Goal: Task Accomplishment & Management: Use online tool/utility

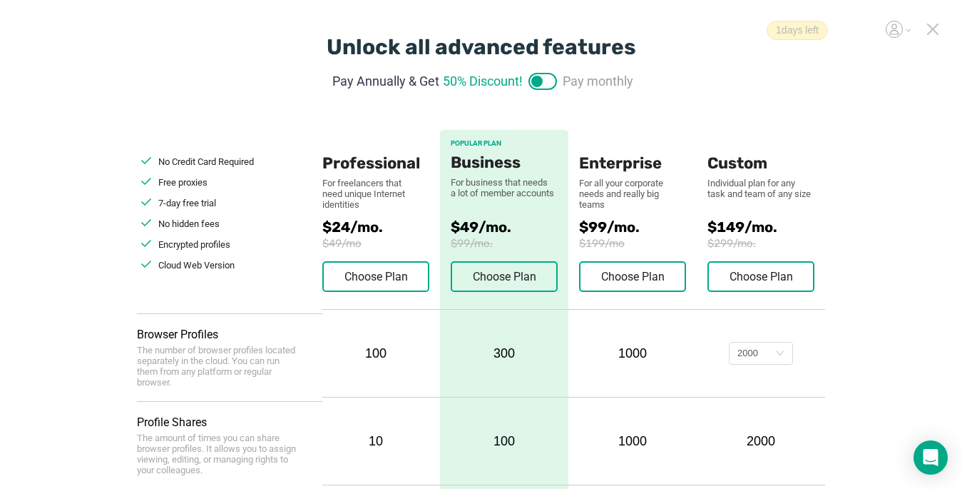
click at [929, 27] on icon at bounding box center [932, 29] width 13 height 13
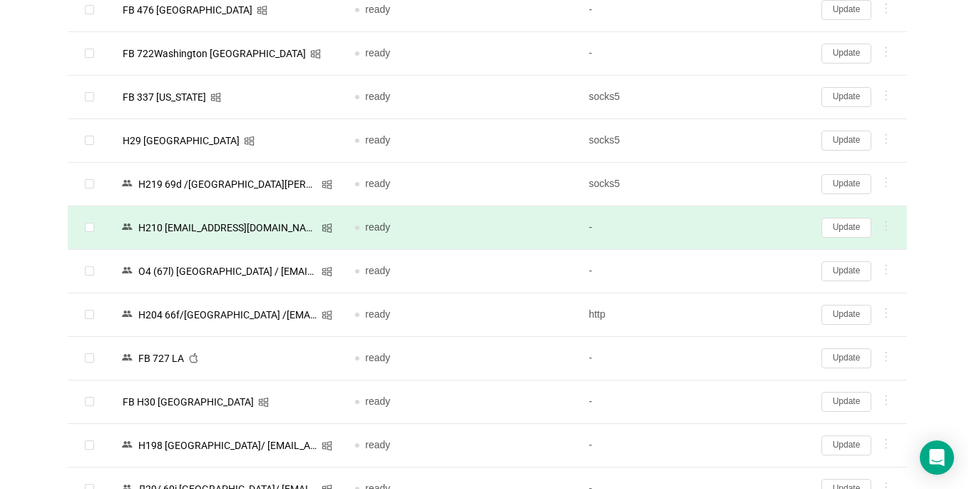
scroll to position [784, 0]
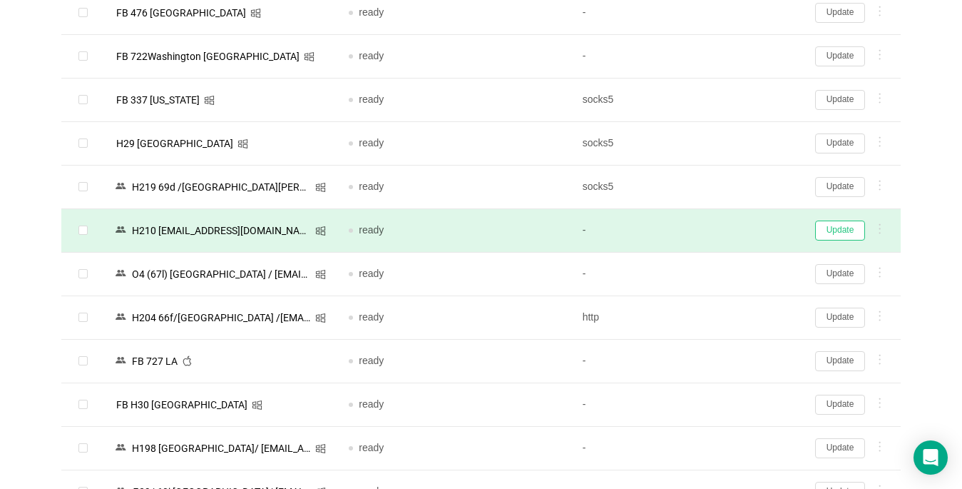
click at [843, 232] on button "Update" at bounding box center [840, 230] width 50 height 20
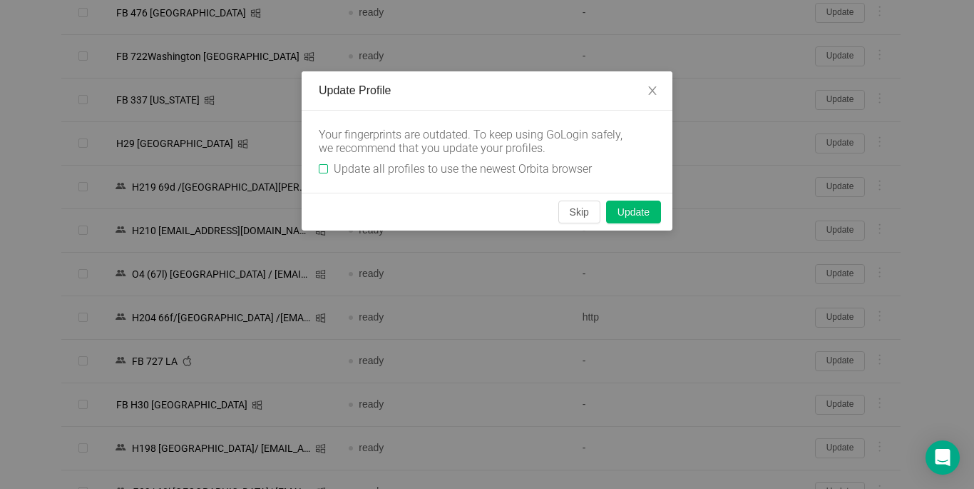
click at [328, 168] on span "Update all profiles to use the newest Orbita browser" at bounding box center [463, 169] width 270 height 14
click at [328, 168] on input "Update all profiles to use the newest Orbita browser" at bounding box center [323, 168] width 9 height 9
checkbox input "true"
click at [570, 209] on button "Skip" at bounding box center [579, 211] width 42 height 23
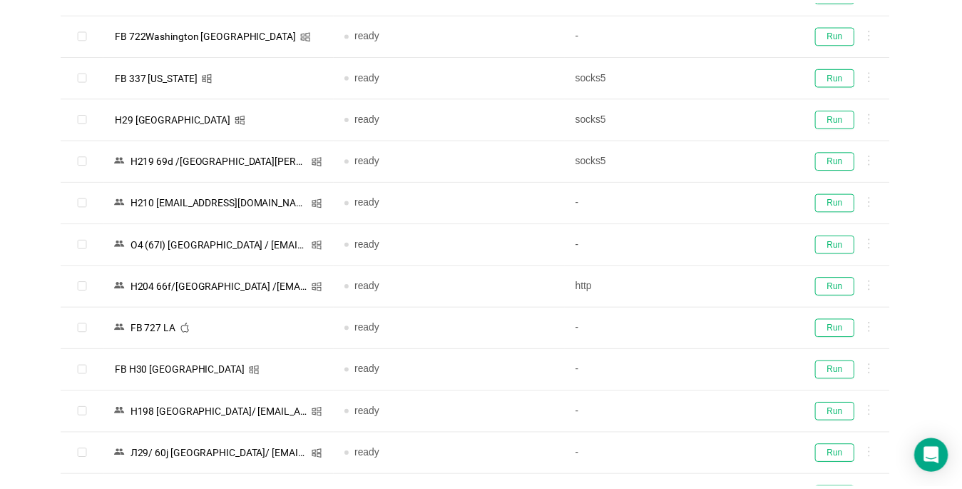
scroll to position [764, 0]
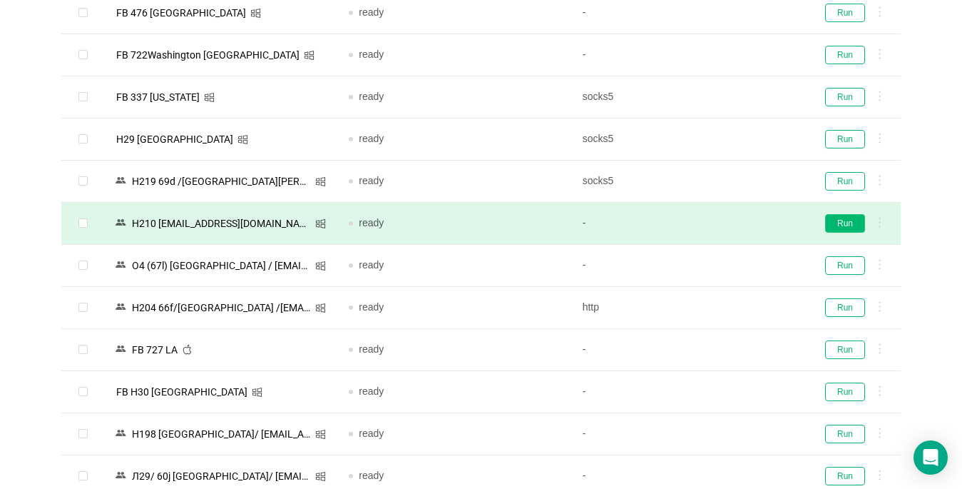
click at [856, 223] on button "Run" at bounding box center [845, 223] width 40 height 19
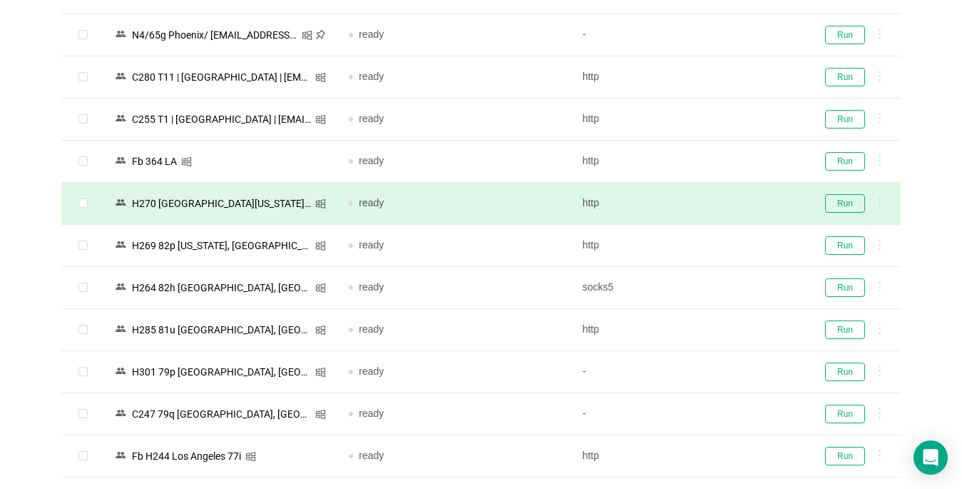
scroll to position [51, 0]
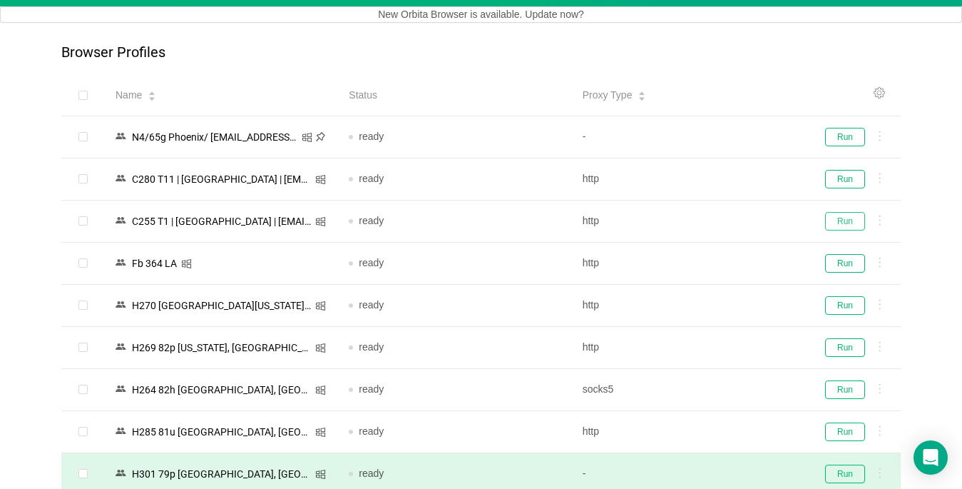
click at [835, 222] on button "Run" at bounding box center [845, 221] width 40 height 19
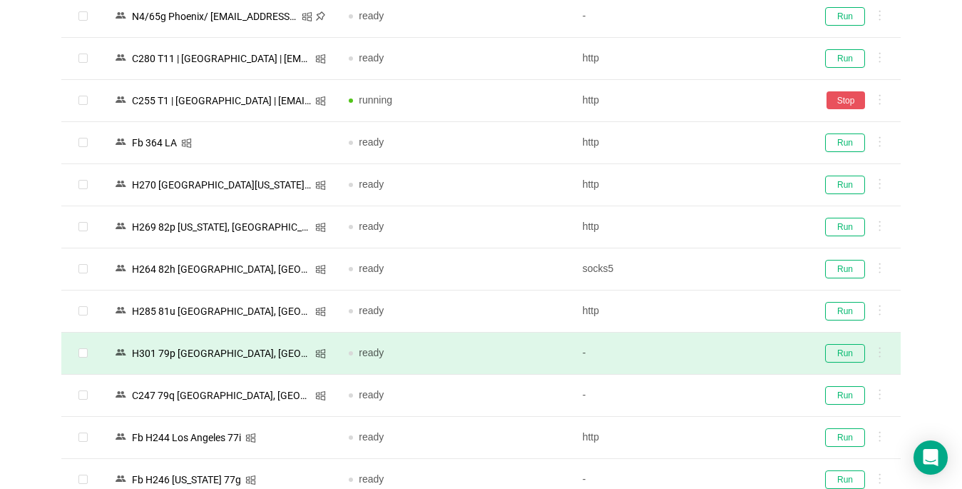
scroll to position [265, 0]
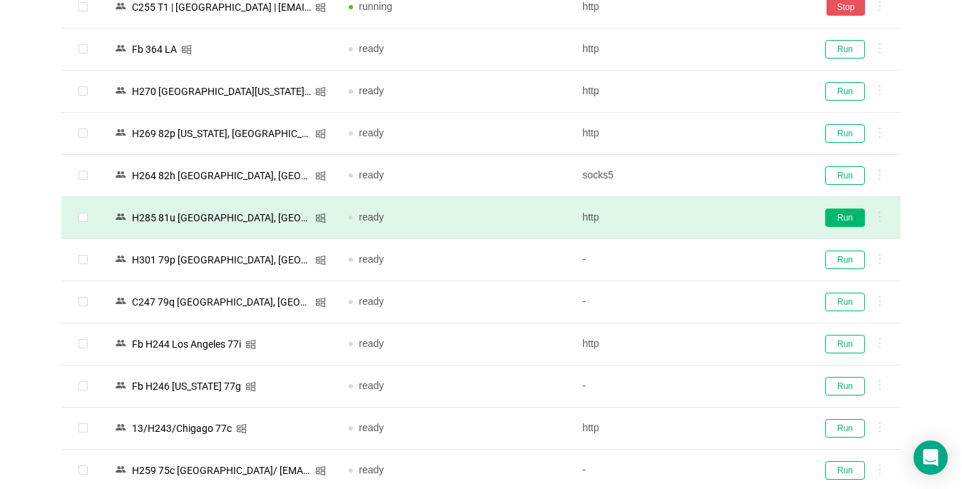
click at [853, 214] on button "Run" at bounding box center [845, 217] width 40 height 19
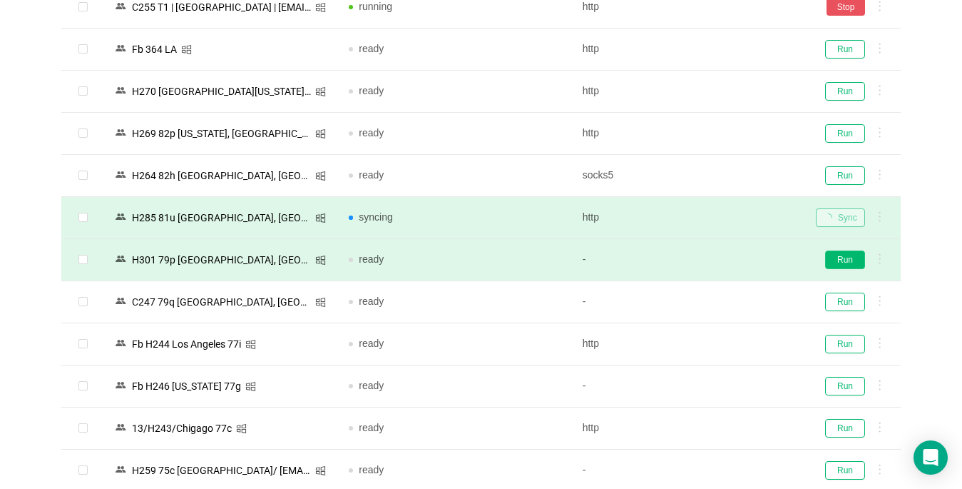
click at [842, 260] on button "Run" at bounding box center [845, 259] width 40 height 19
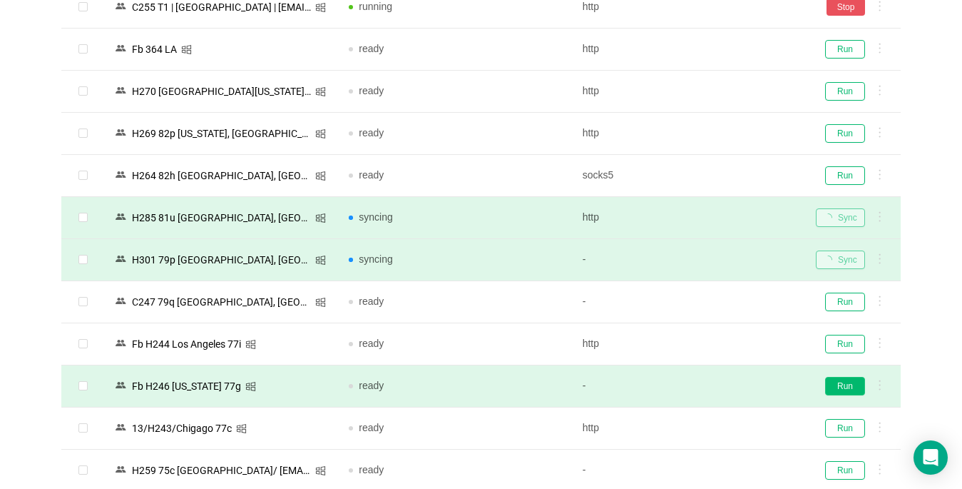
click at [840, 385] on button "Run" at bounding box center [845, 386] width 40 height 19
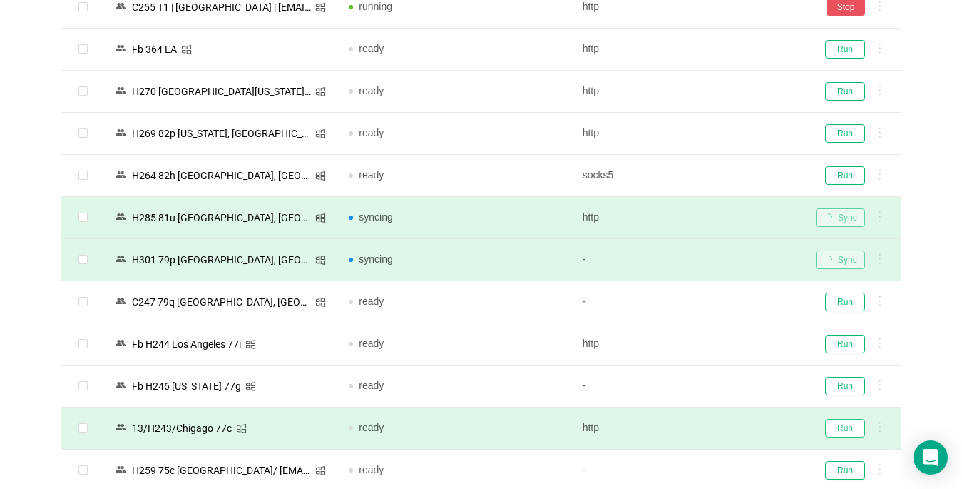
click at [839, 427] on button "Run" at bounding box center [845, 428] width 40 height 19
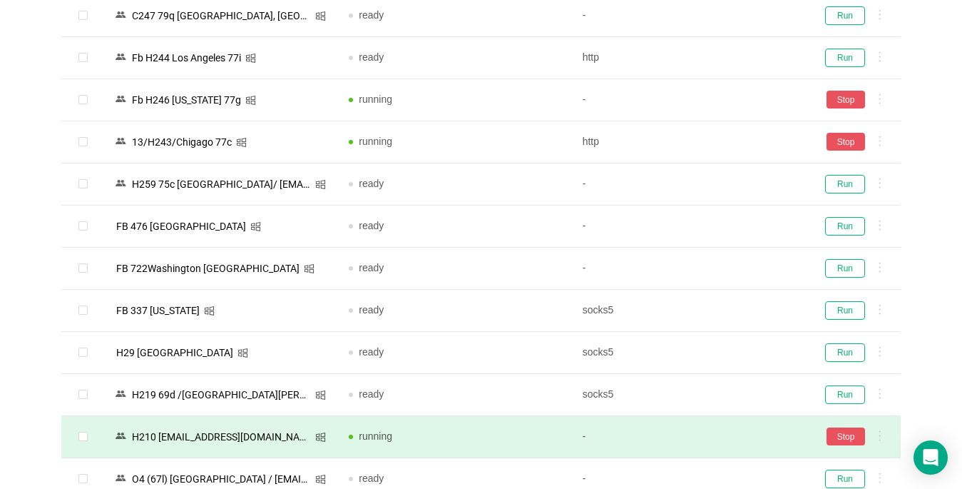
scroll to position [692, 0]
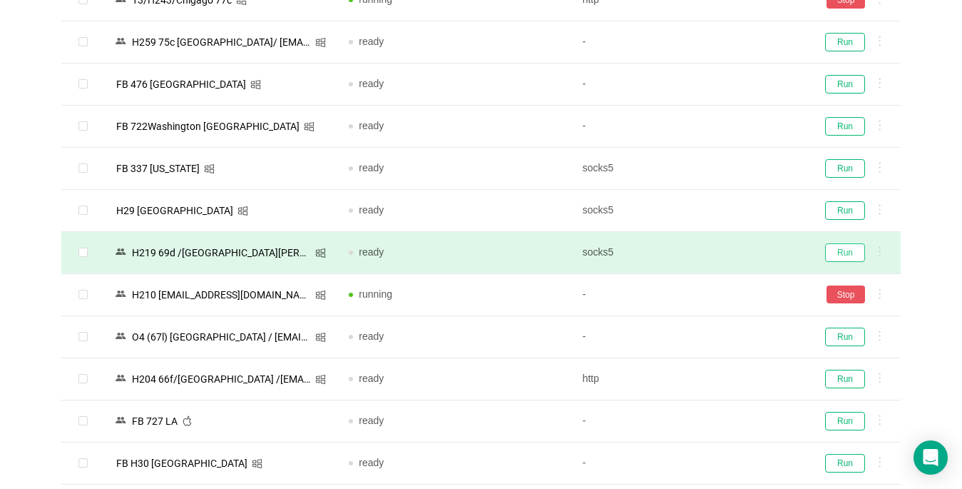
click at [850, 250] on button "Run" at bounding box center [845, 252] width 40 height 19
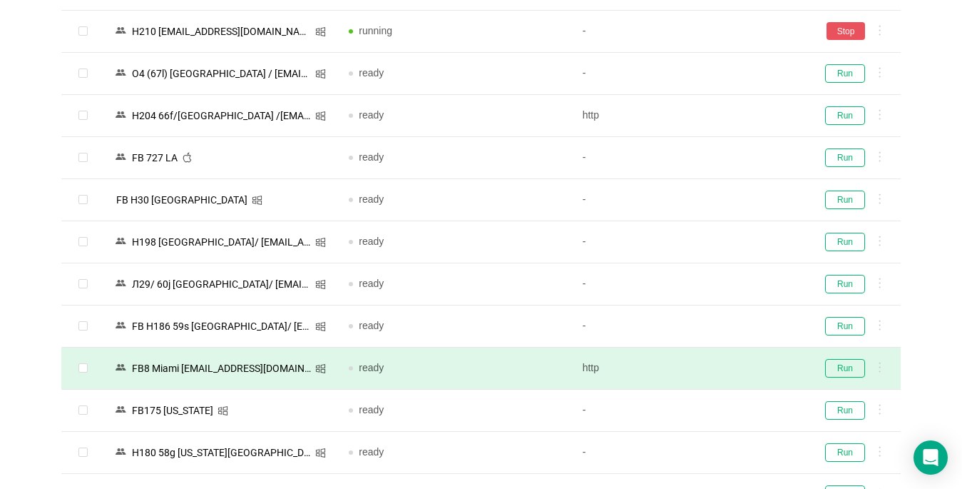
scroll to position [1049, 0]
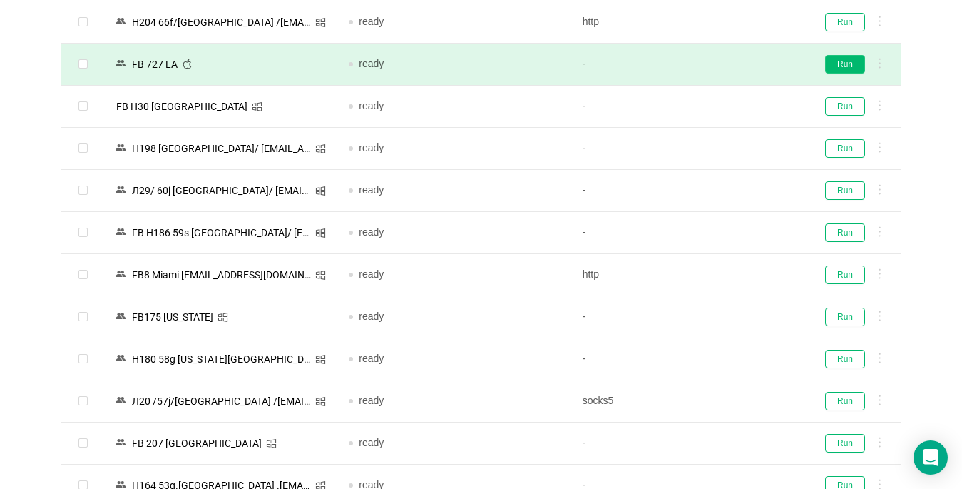
click at [852, 64] on button "Run" at bounding box center [845, 64] width 40 height 19
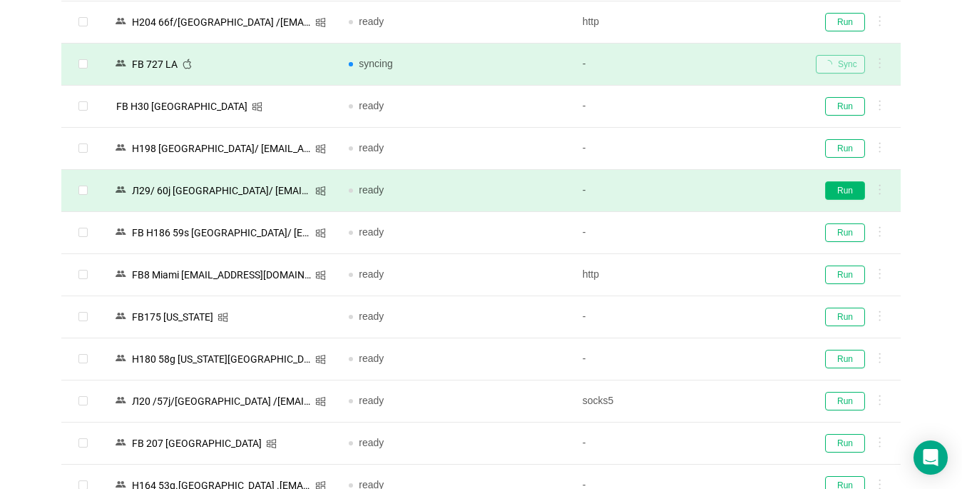
click at [844, 187] on button "Run" at bounding box center [845, 190] width 40 height 19
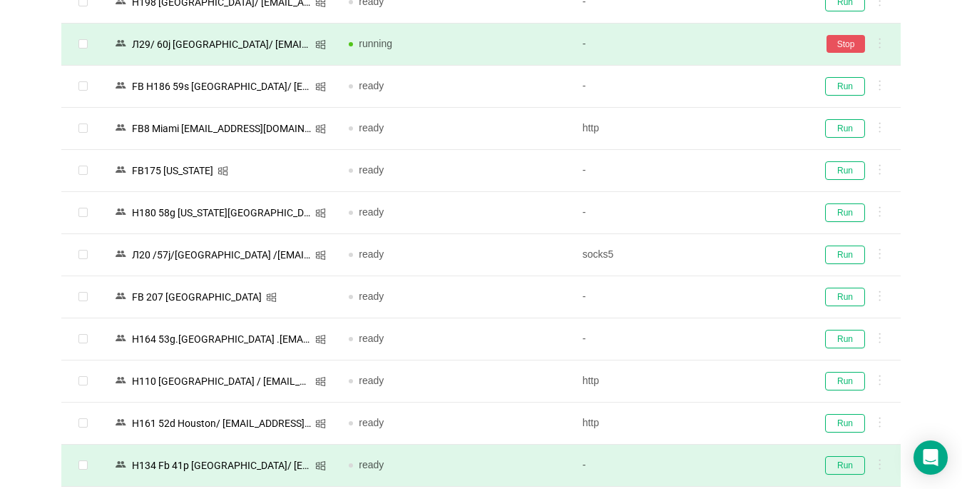
scroll to position [1192, 0]
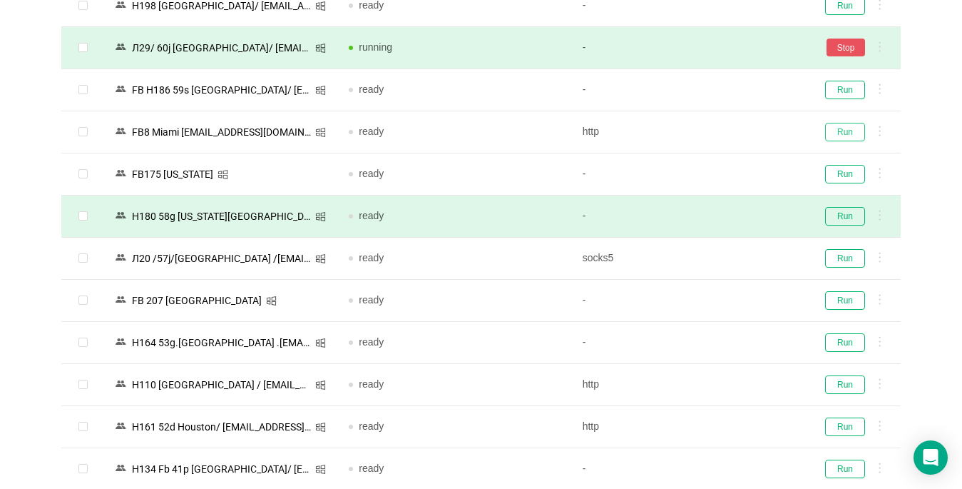
drag, startPoint x: 842, startPoint y: 130, endPoint x: 820, endPoint y: 206, distance: 79.3
click at [842, 131] on button "Run" at bounding box center [845, 132] width 40 height 19
click at [841, 173] on button "Run" at bounding box center [845, 174] width 40 height 19
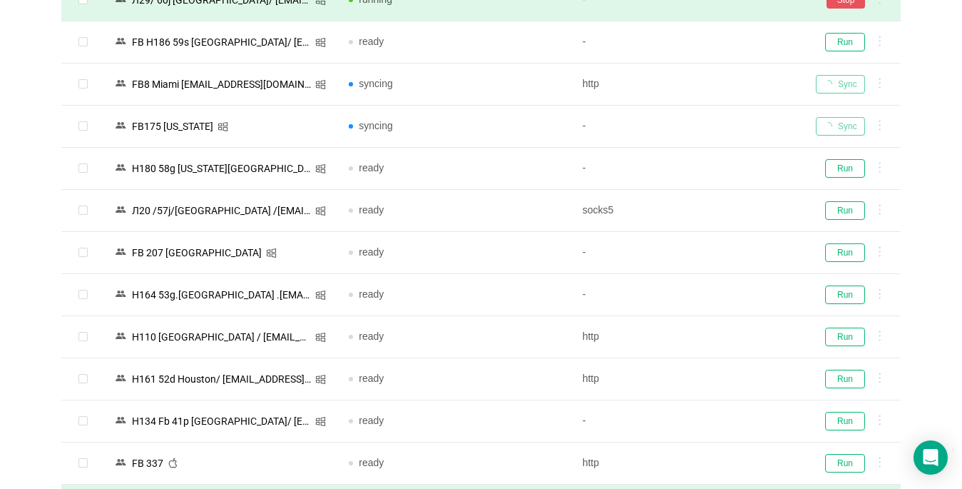
scroll to position [1406, 0]
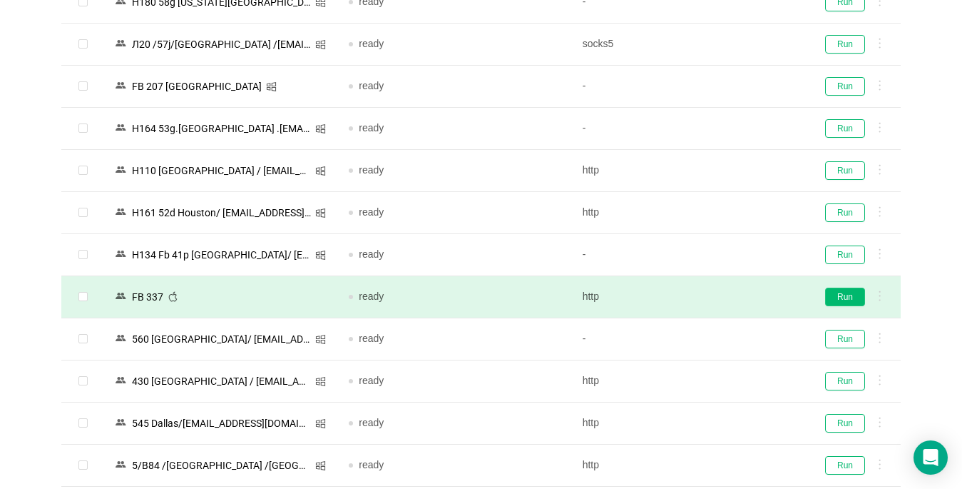
click at [844, 296] on button "Run" at bounding box center [845, 296] width 40 height 19
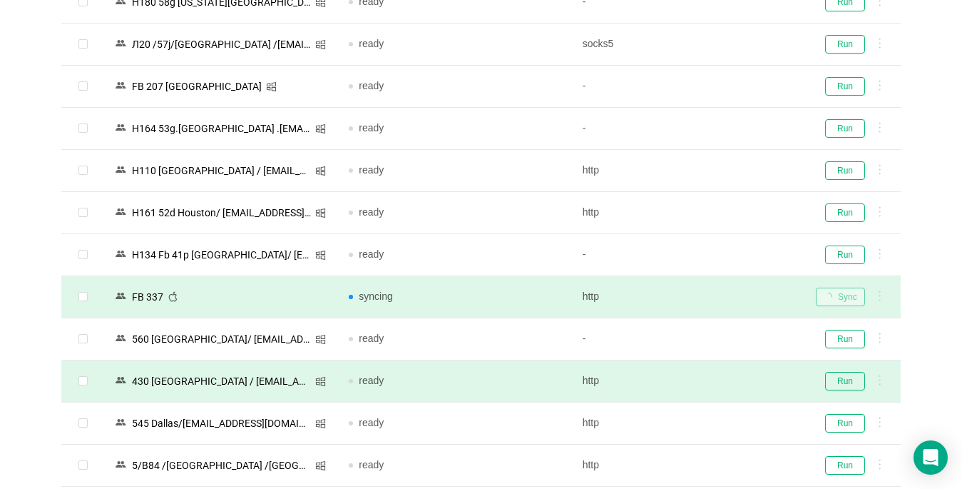
scroll to position [1620, 0]
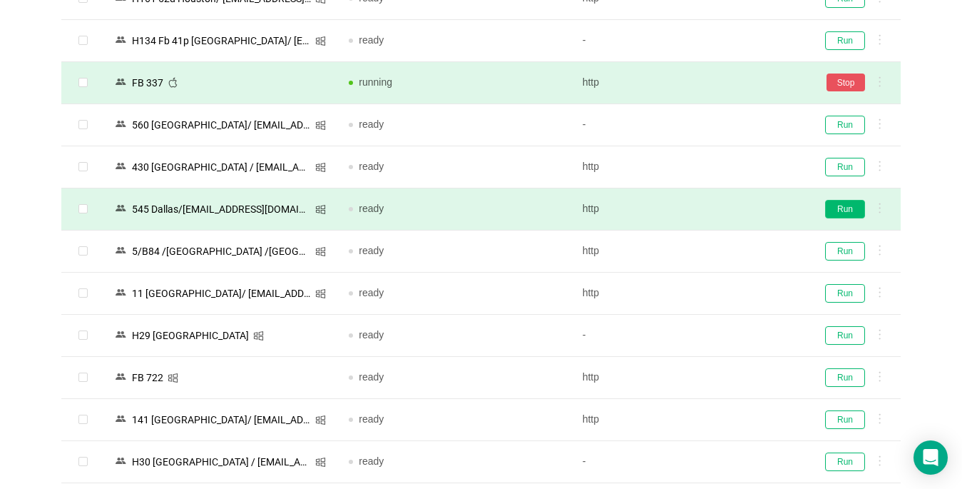
click at [841, 205] on button "Run" at bounding box center [845, 209] width 40 height 19
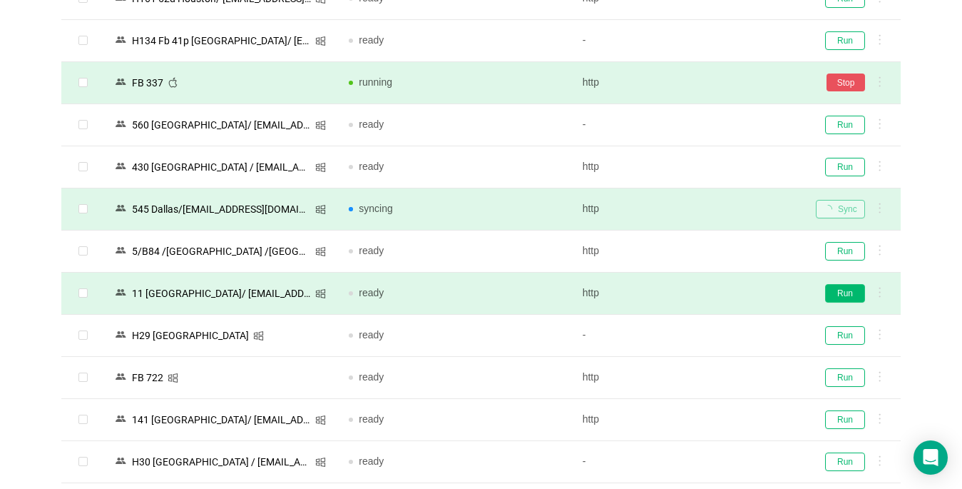
click at [841, 292] on button "Run" at bounding box center [845, 293] width 40 height 19
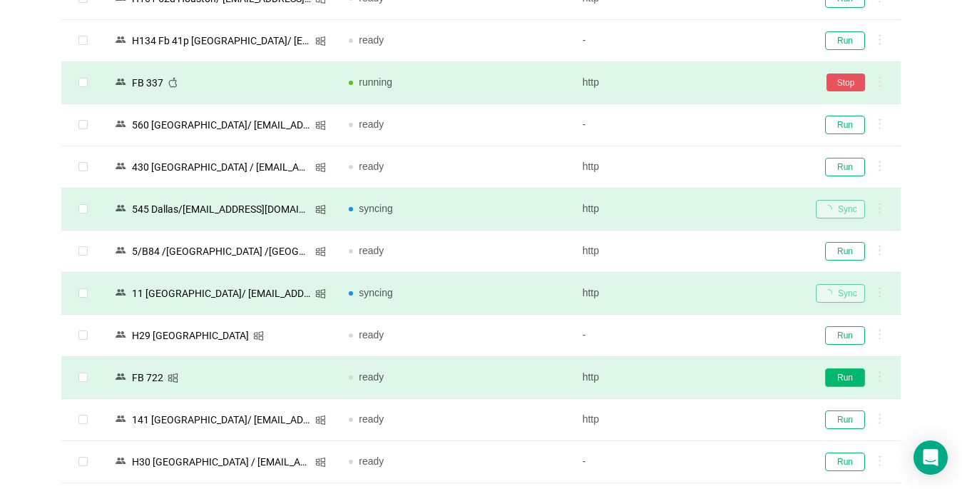
click at [842, 379] on button "Run" at bounding box center [845, 377] width 40 height 19
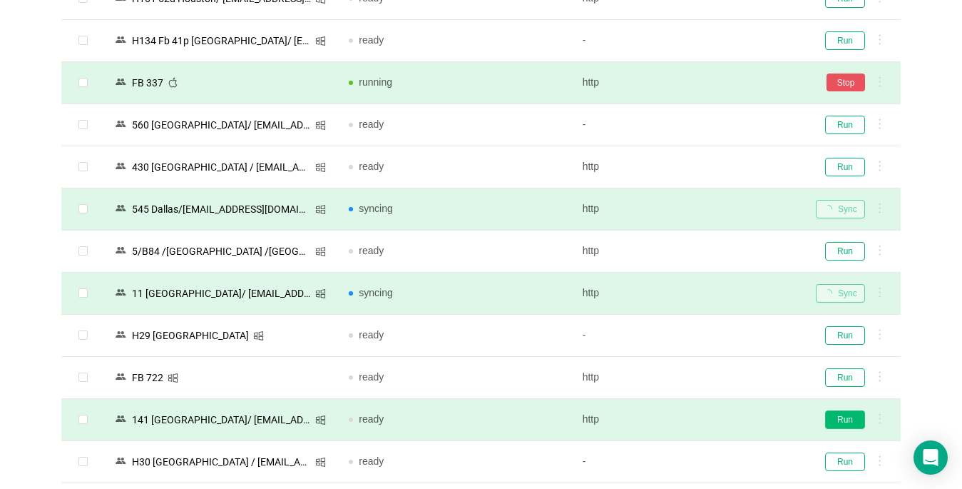
click at [840, 424] on button "Run" at bounding box center [845, 419] width 40 height 19
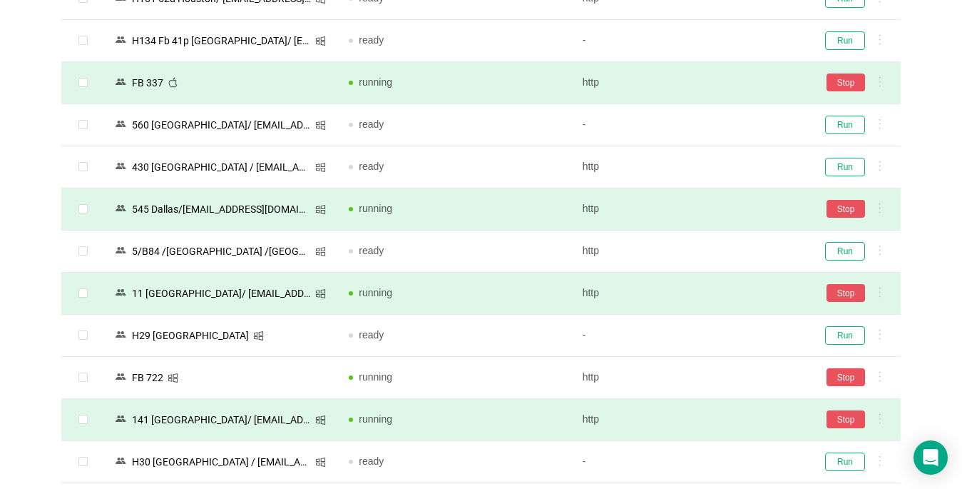
scroll to position [1834, 0]
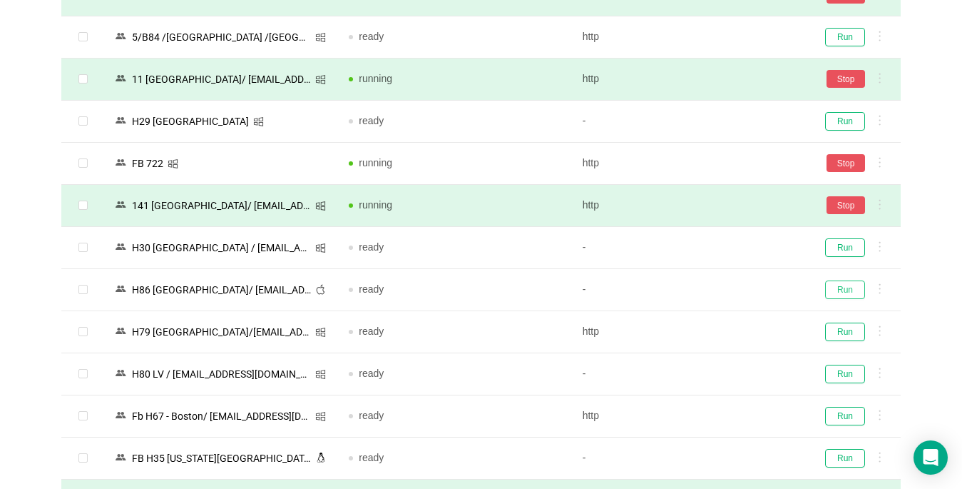
click at [849, 285] on button "Run" at bounding box center [845, 289] width 40 height 19
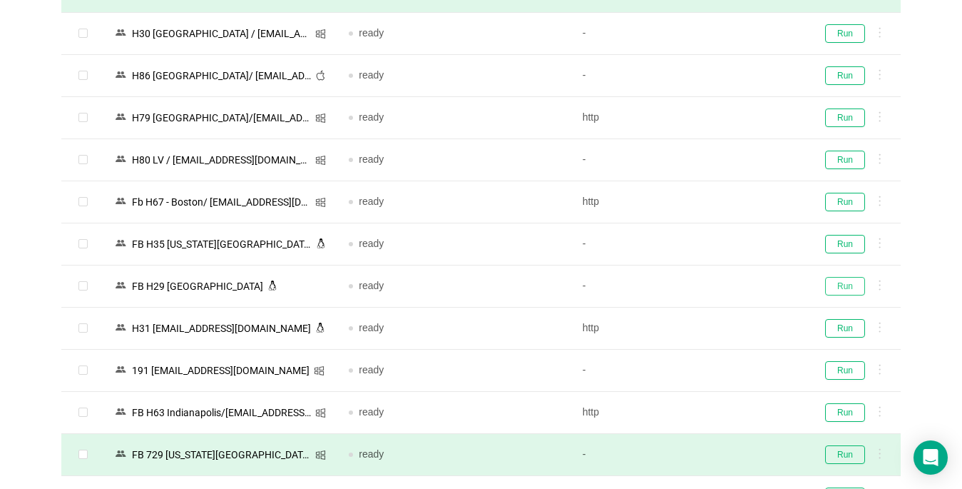
click at [833, 283] on button "Run" at bounding box center [845, 286] width 40 height 19
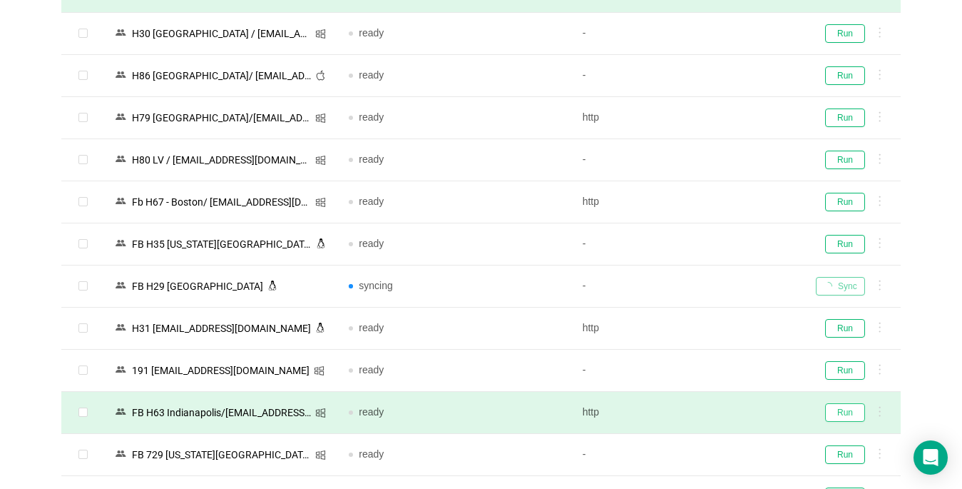
click at [842, 414] on button "Run" at bounding box center [845, 412] width 40 height 19
